Goal: Navigation & Orientation: Find specific page/section

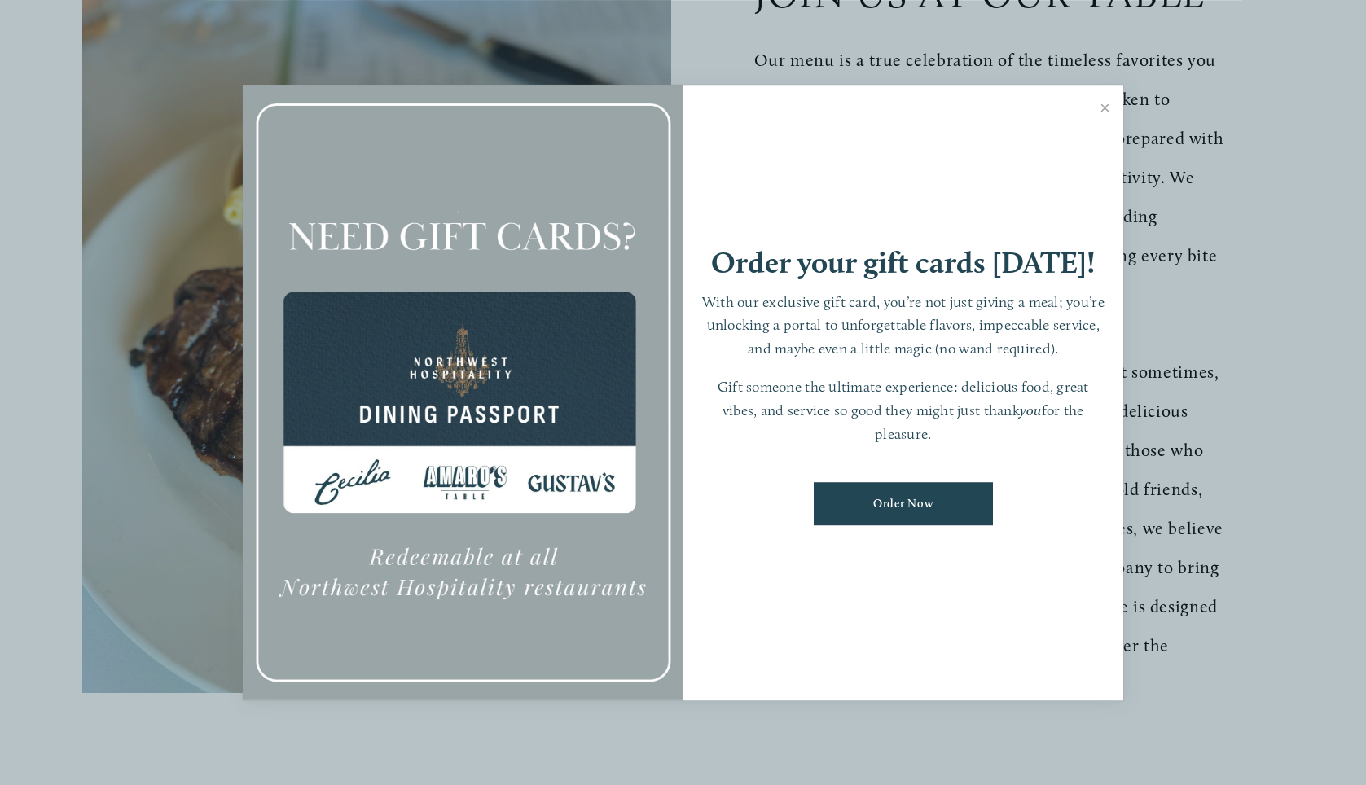
scroll to position [494, 0]
click at [1103, 105] on link "Close" at bounding box center [1105, 110] width 32 height 46
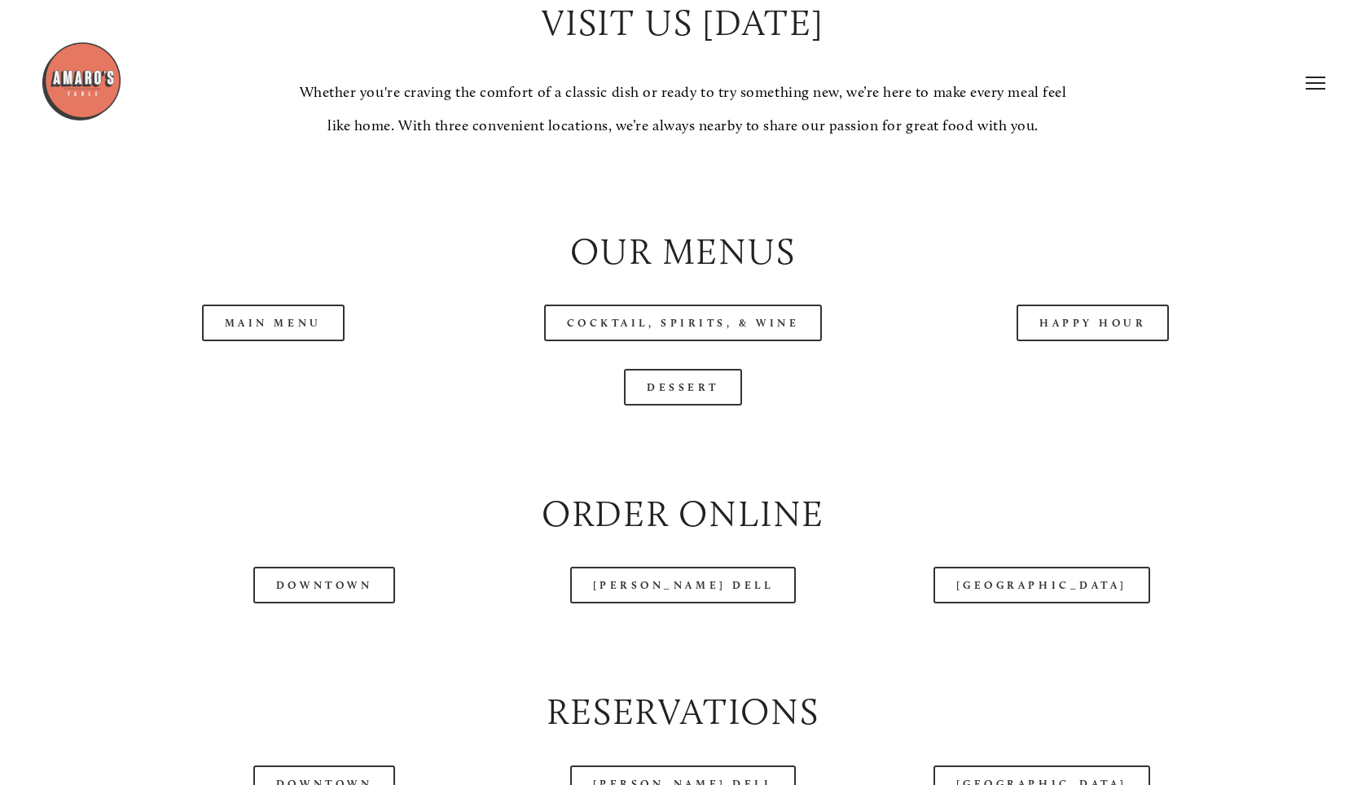
scroll to position [1621, 0]
click at [710, 318] on link "Cocktail, Spirits, & Wine" at bounding box center [683, 323] width 278 height 37
click at [299, 315] on link "Main Menu" at bounding box center [273, 323] width 142 height 37
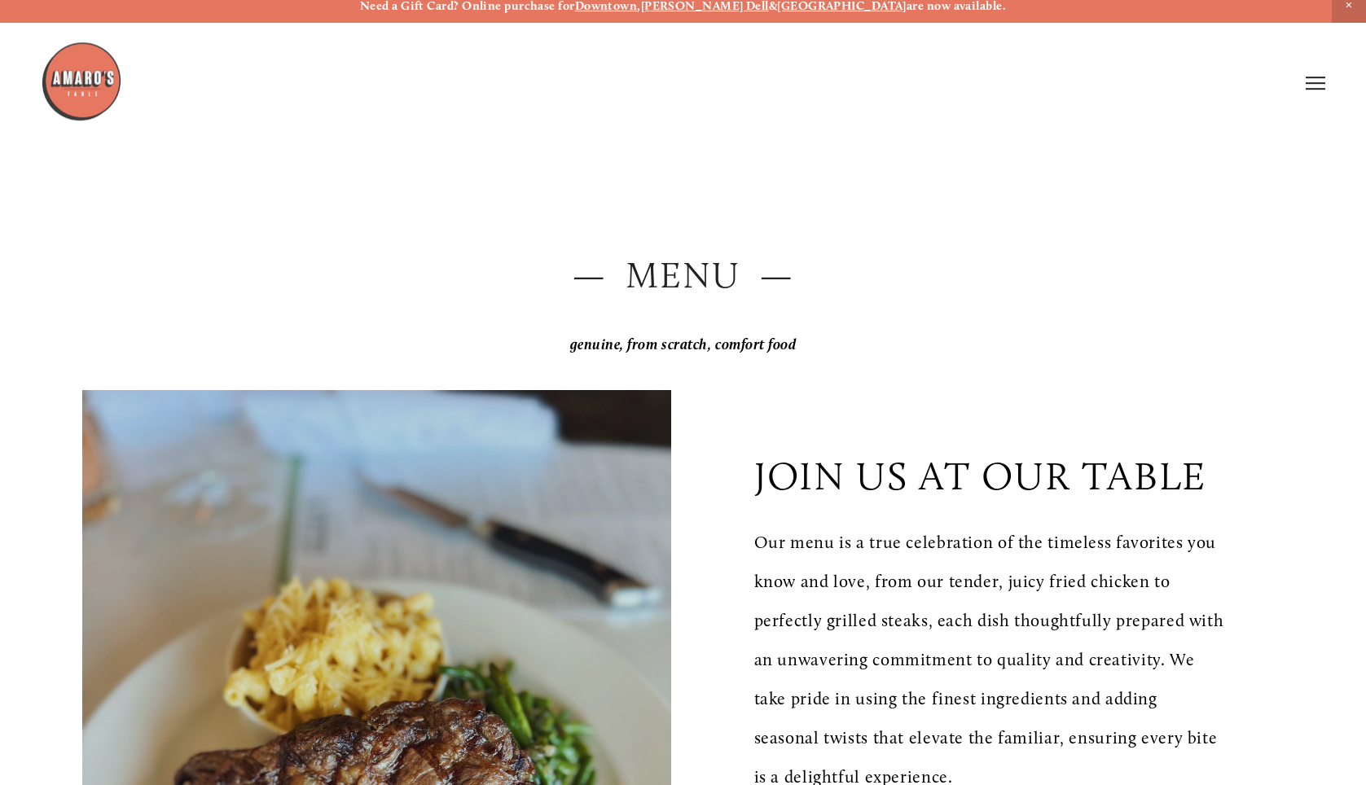
scroll to position [0, 0]
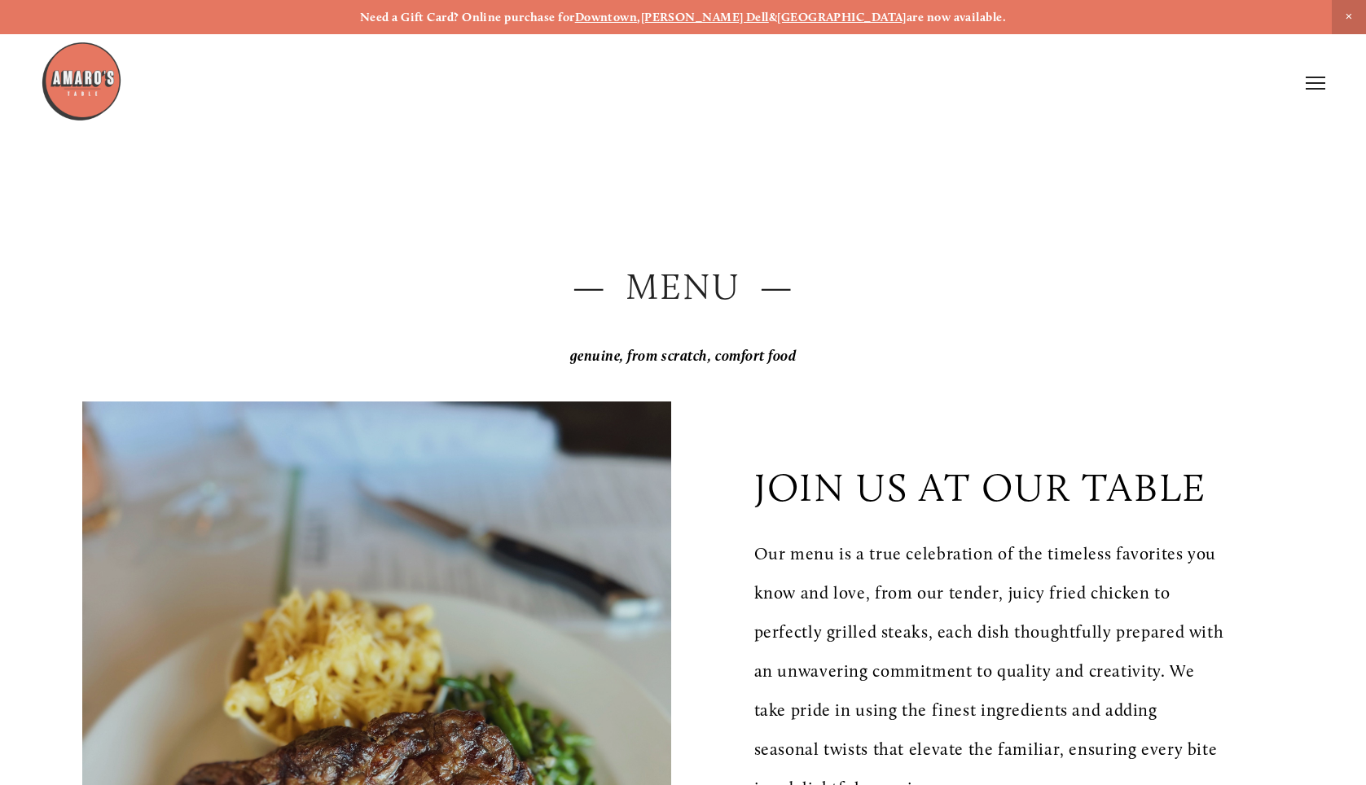
click at [1315, 85] on icon at bounding box center [1315, 83] width 20 height 15
click at [1119, 85] on span "Visit" at bounding box center [1120, 83] width 24 height 14
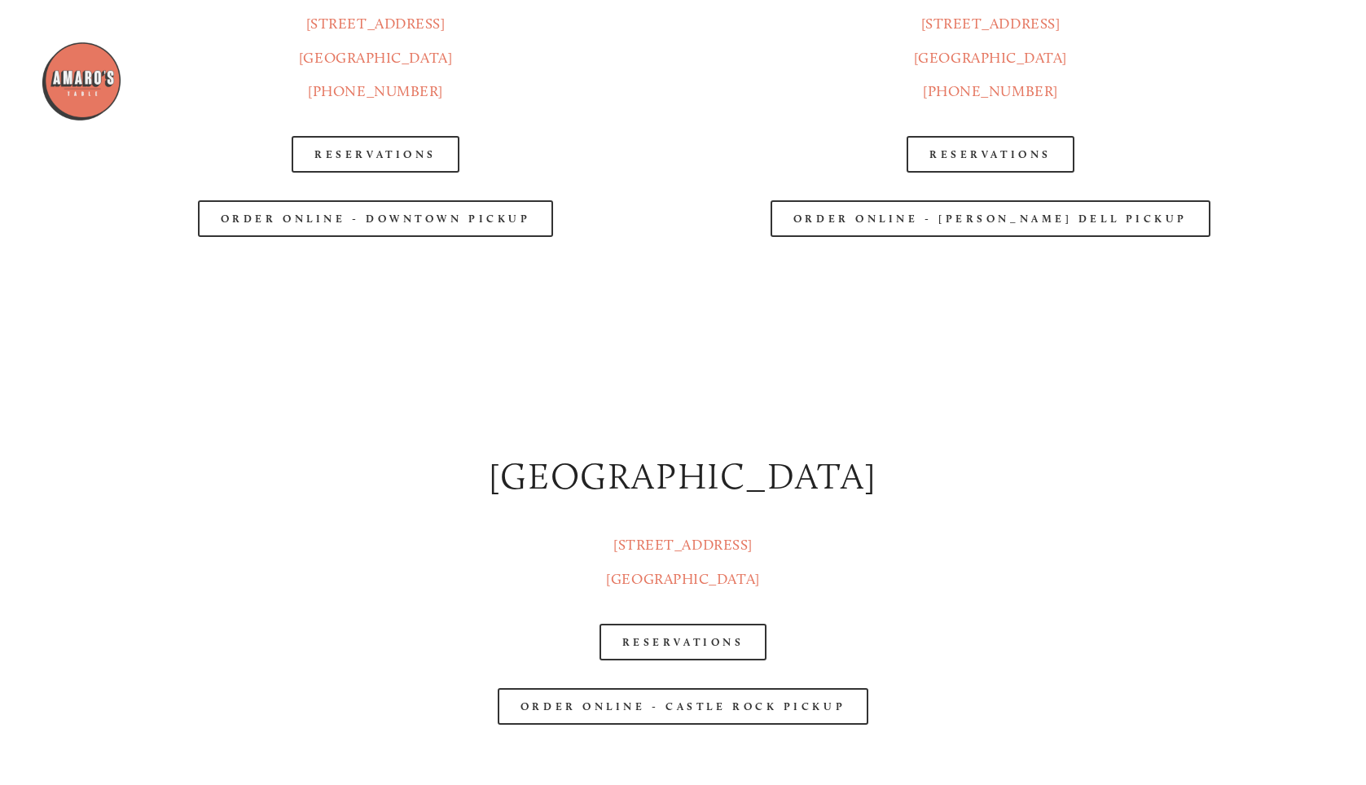
scroll to position [2390, 0]
